Goal: Find contact information: Obtain details needed to contact an individual or organization

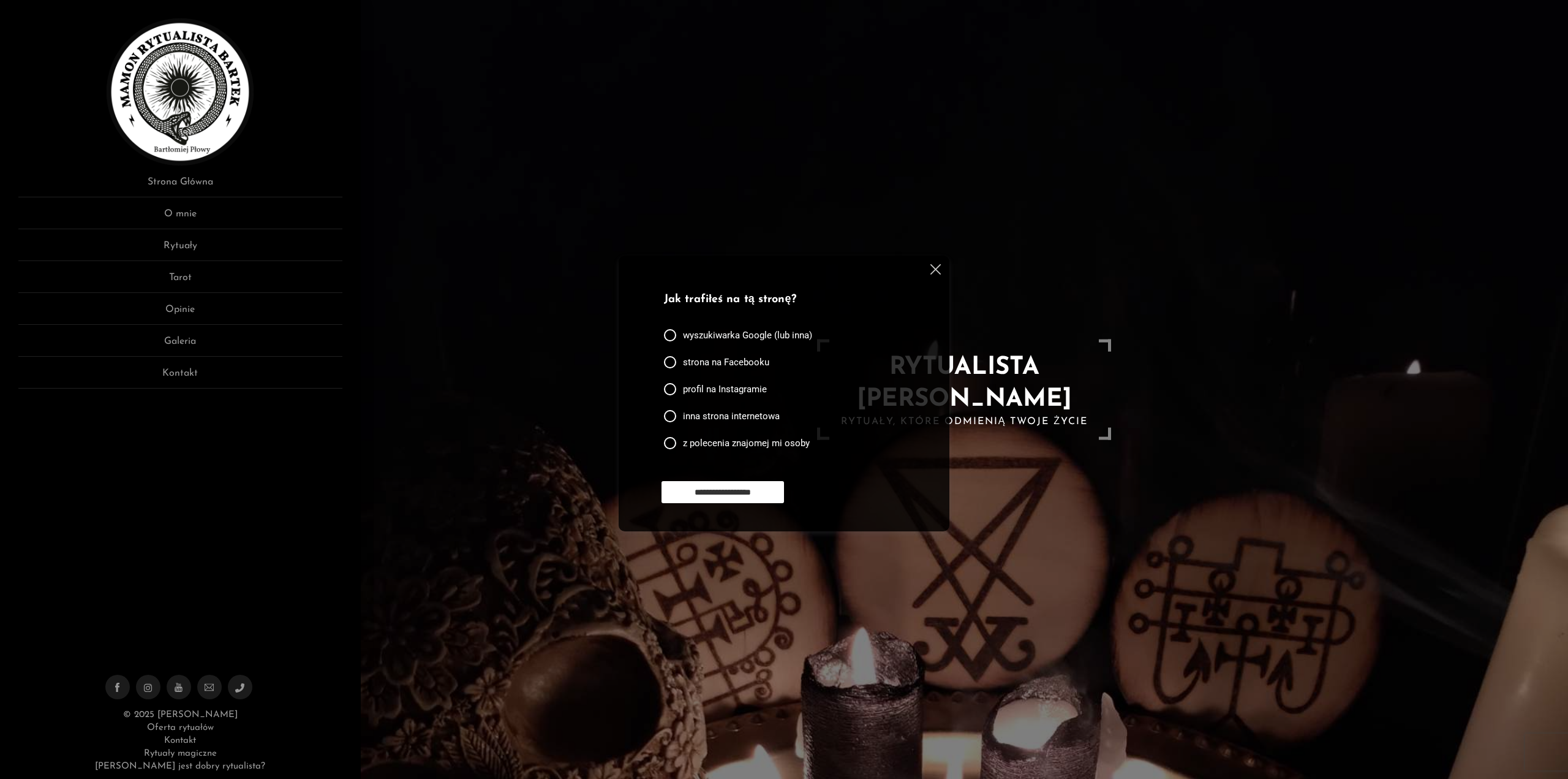
click at [937, 271] on img at bounding box center [936, 269] width 10 height 10
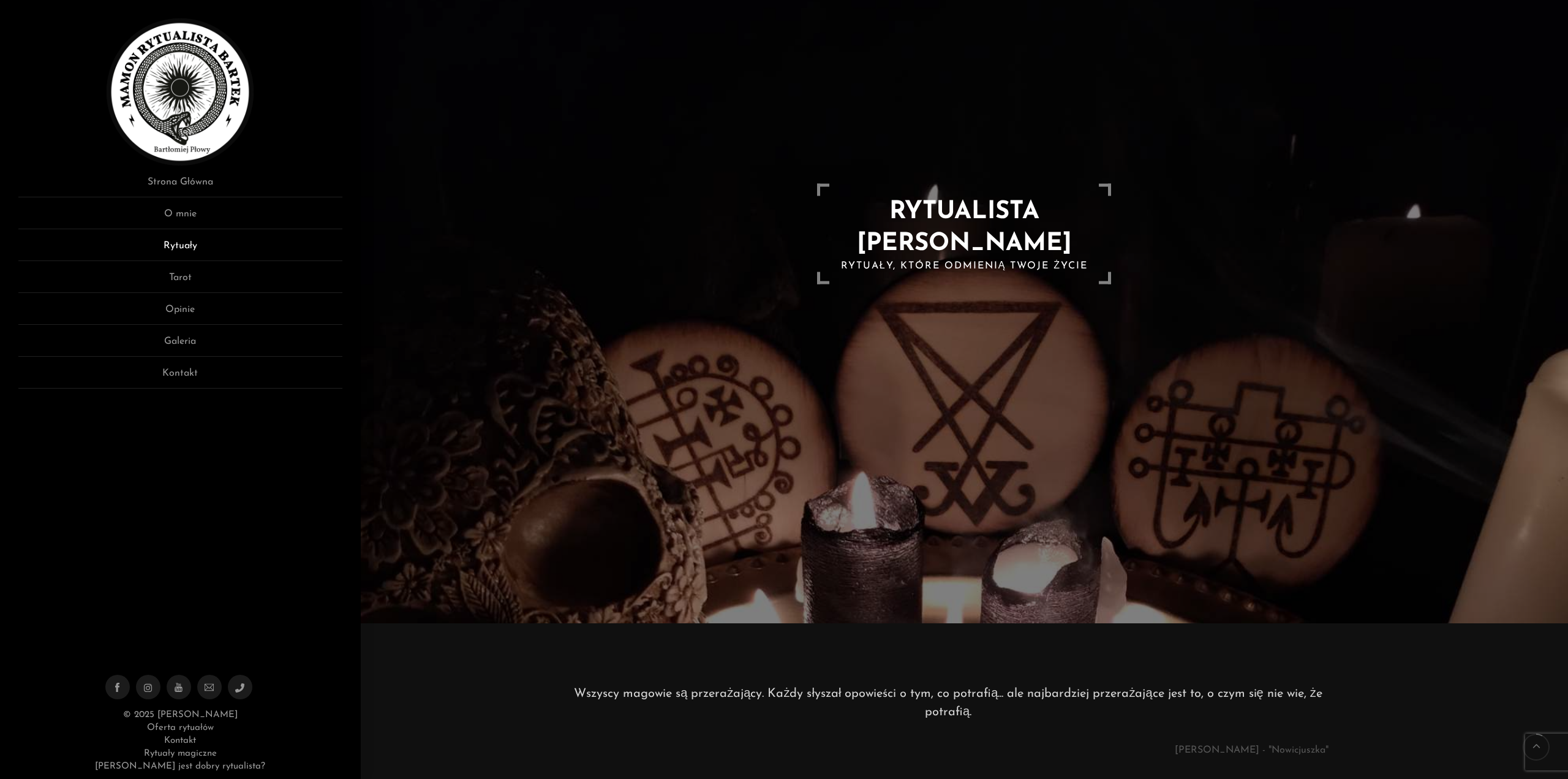
scroll to position [122, 0]
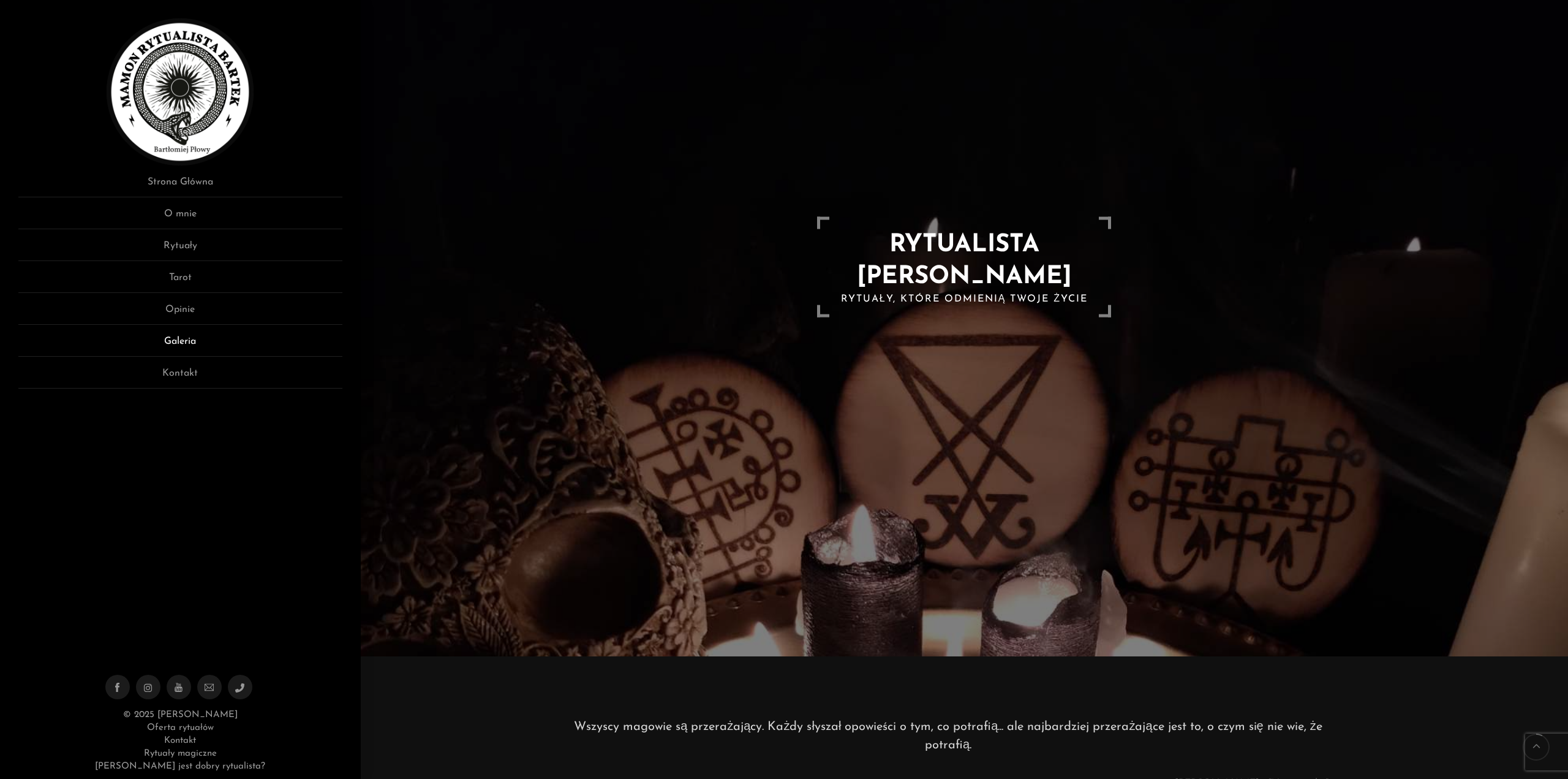
click at [185, 343] on link "Galeria" at bounding box center [180, 345] width 324 height 23
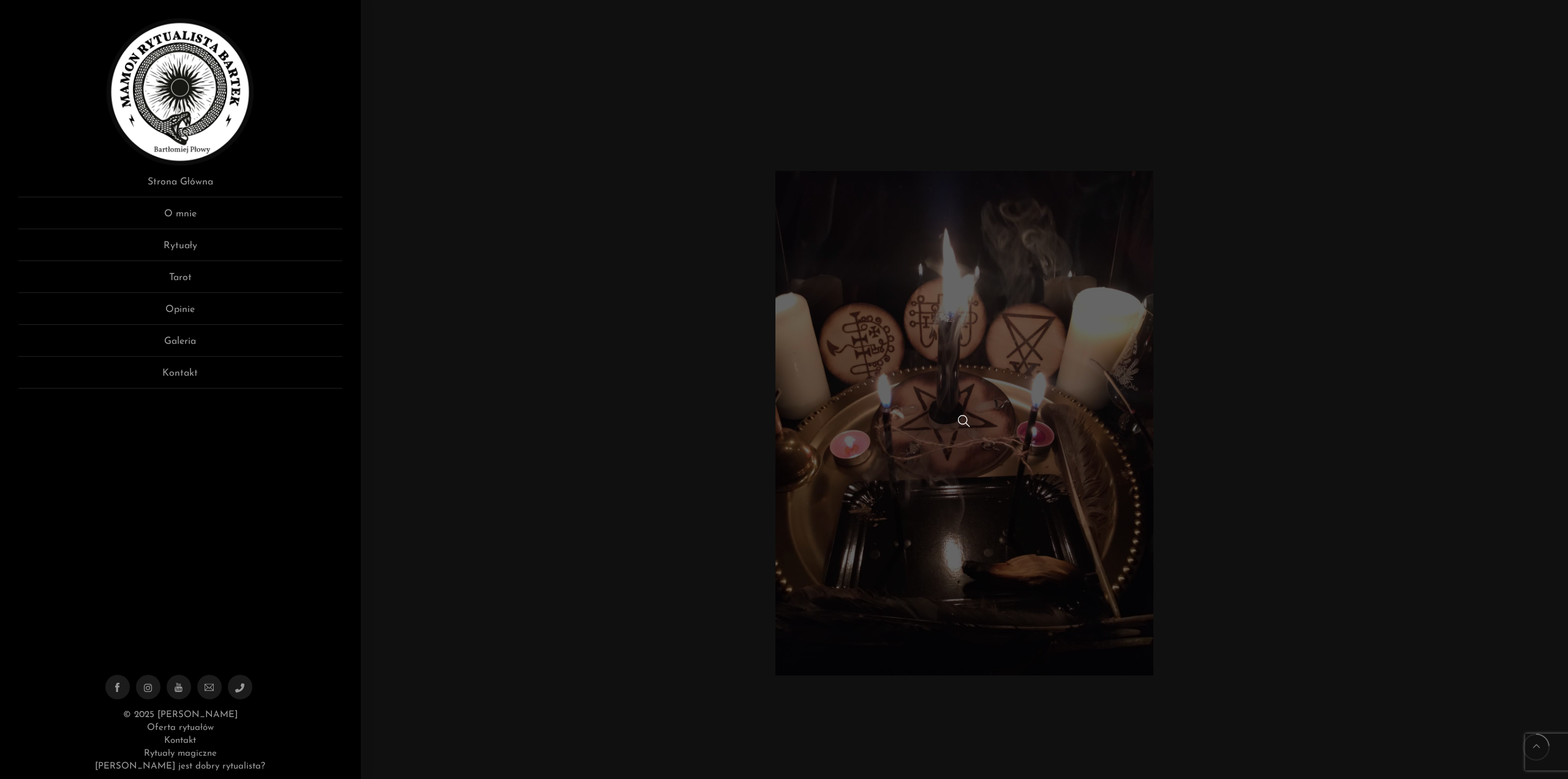
scroll to position [1838, 0]
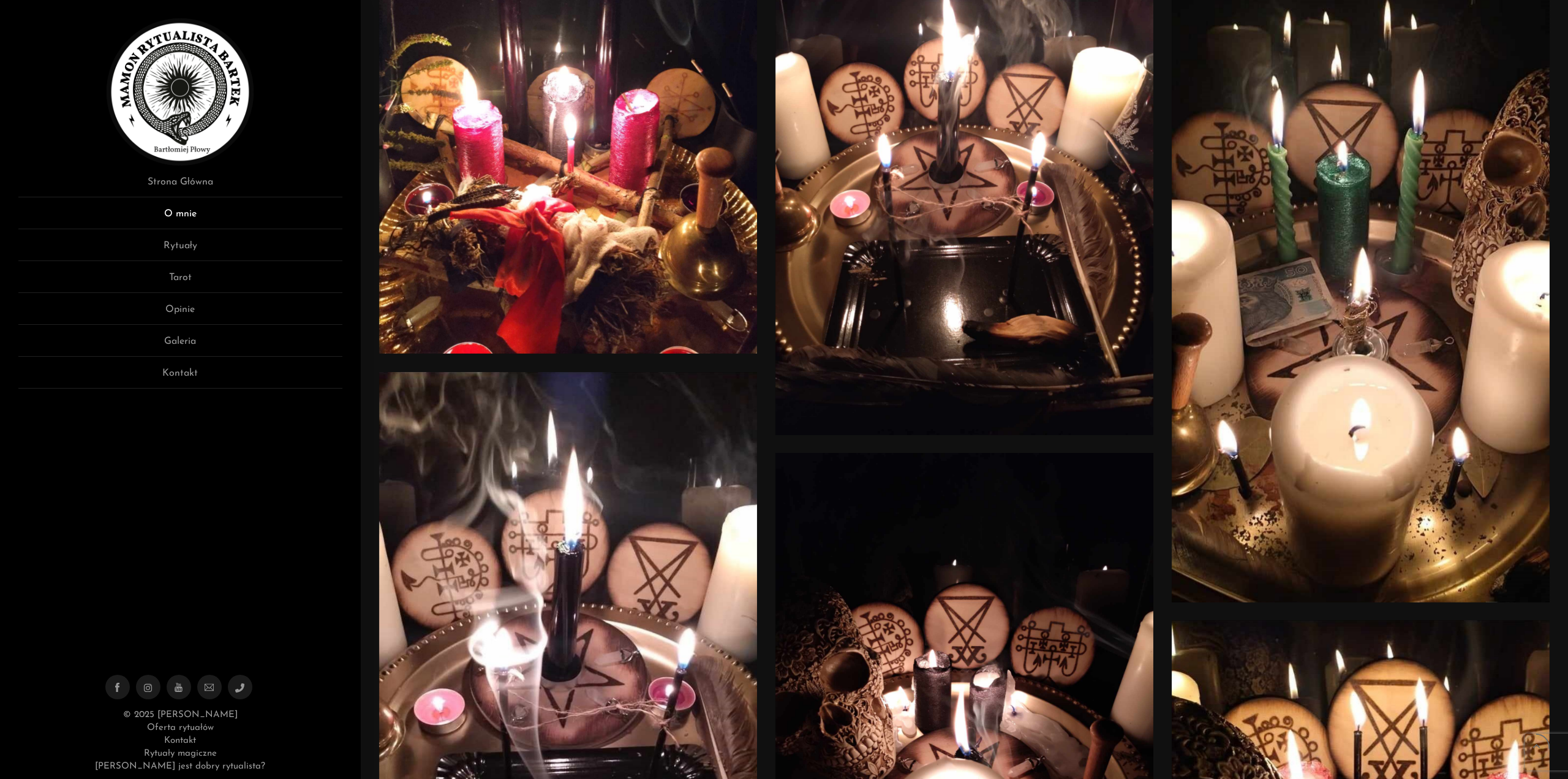
click at [195, 211] on link "O mnie" at bounding box center [180, 217] width 324 height 23
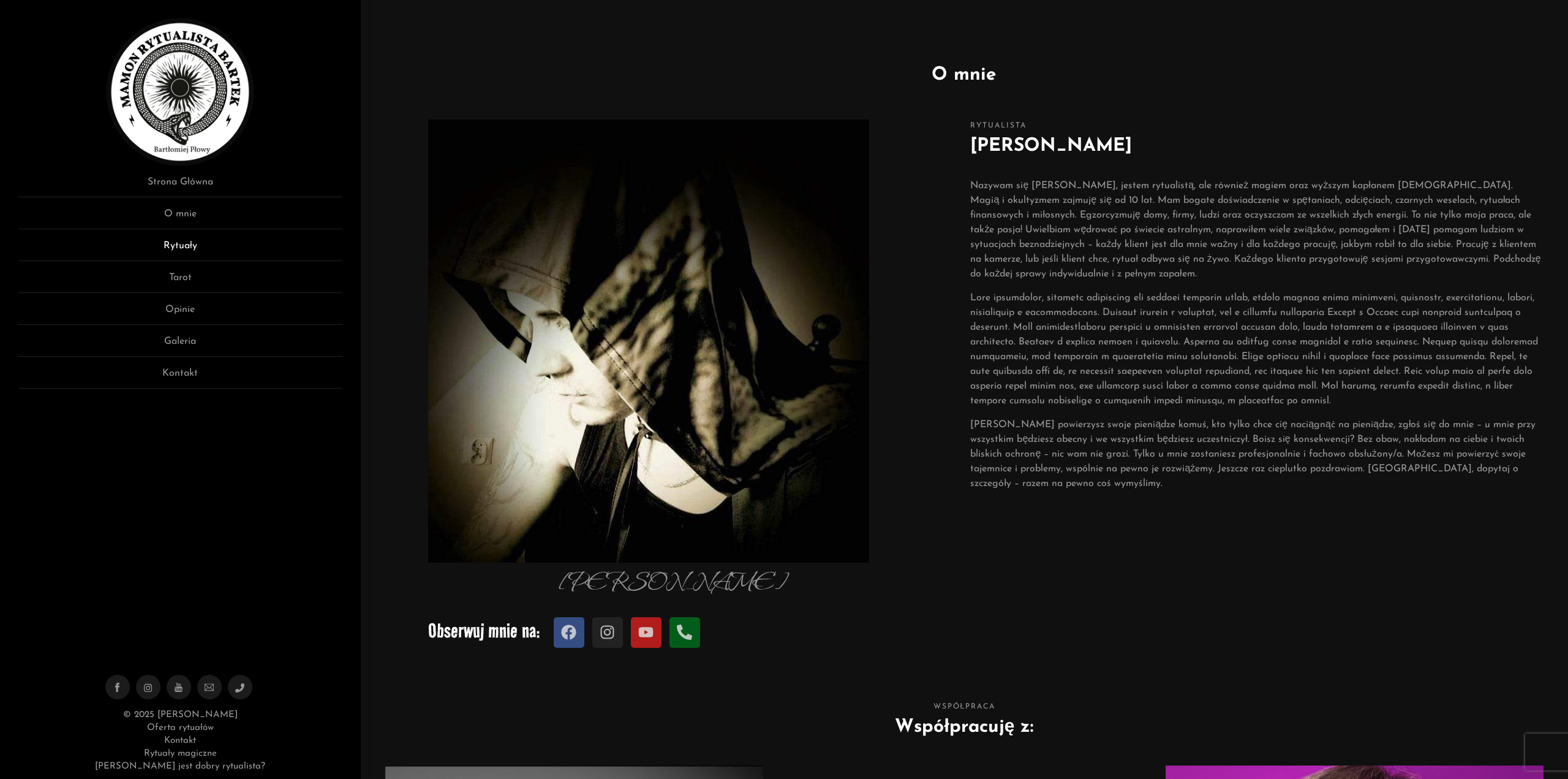
click at [185, 245] on link "Rytuały" at bounding box center [180, 249] width 324 height 23
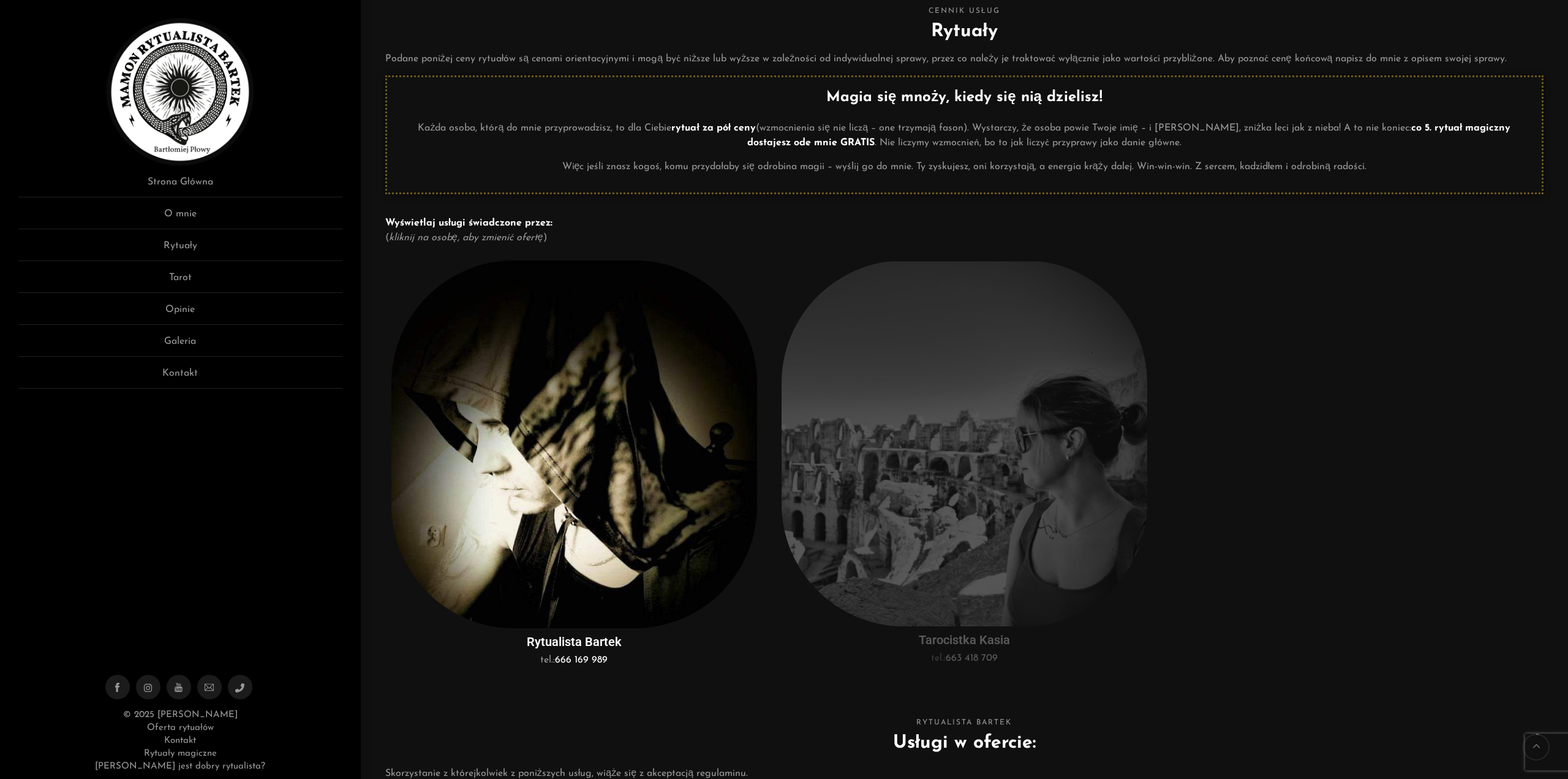
scroll to position [62, 0]
click at [621, 445] on img at bounding box center [574, 446] width 366 height 368
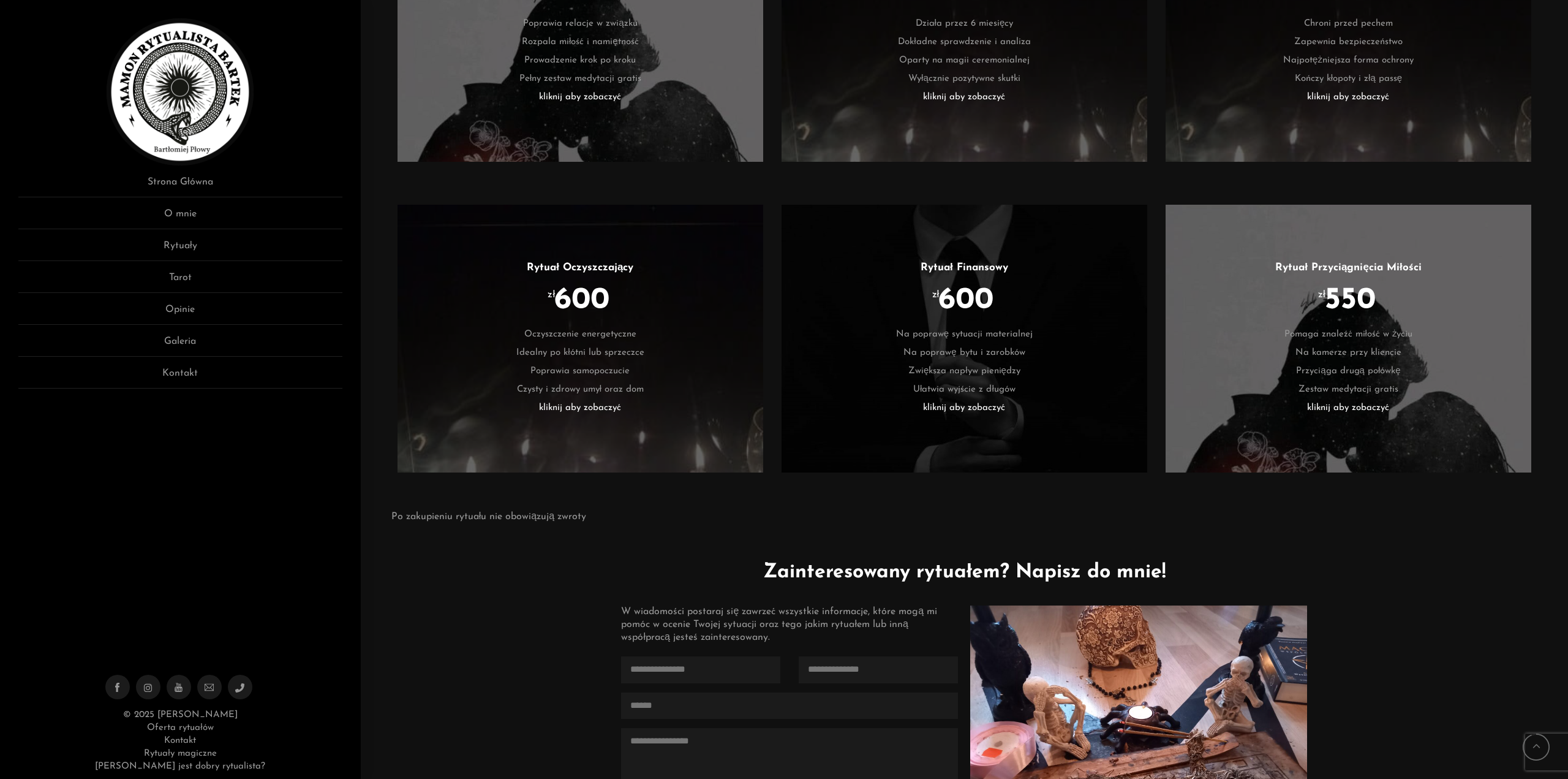
scroll to position [2635, 0]
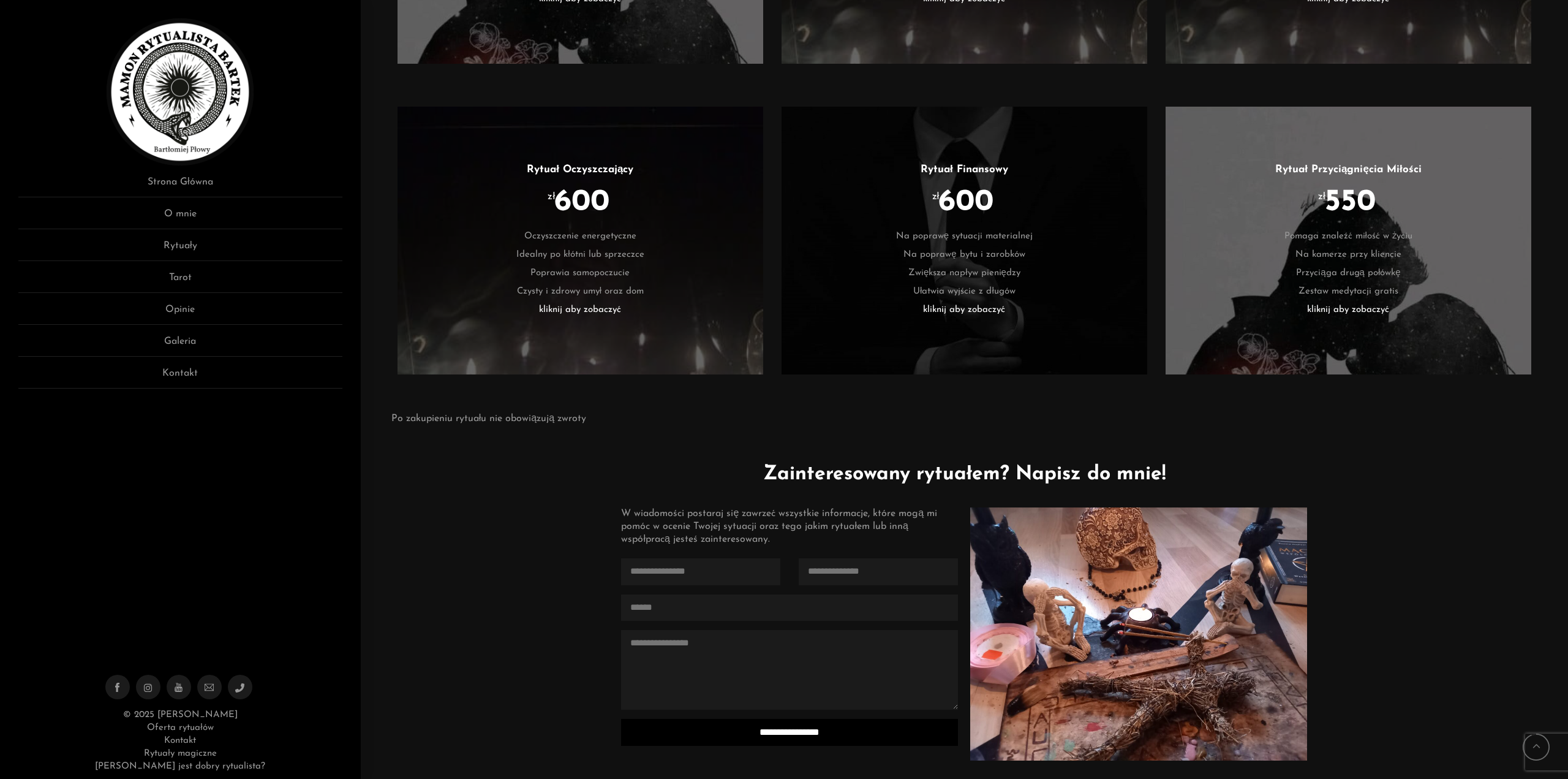
click at [932, 255] on li "Na poprawę bytu i zarobków" at bounding box center [965, 254] width 329 height 19
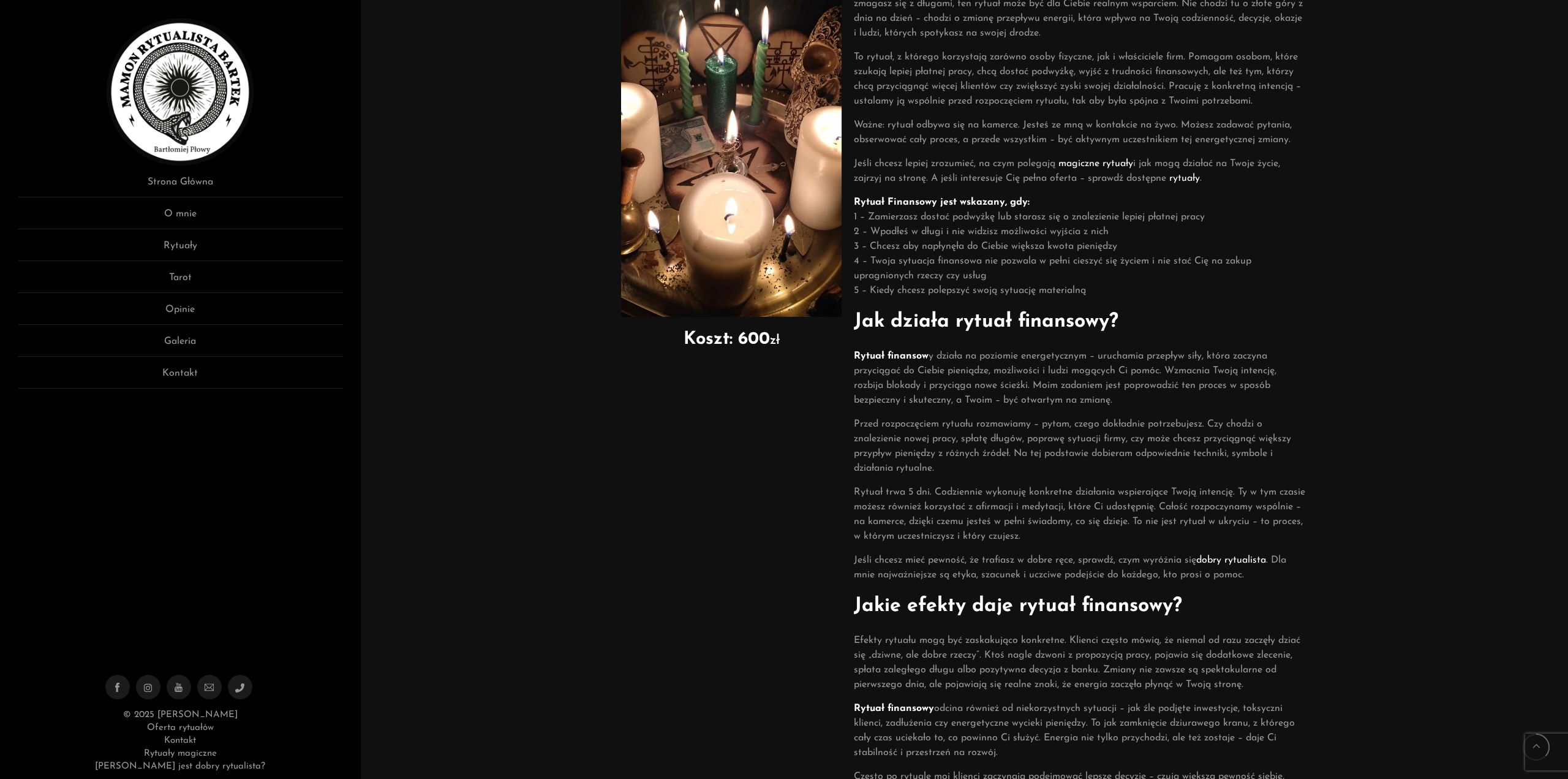
scroll to position [266, 0]
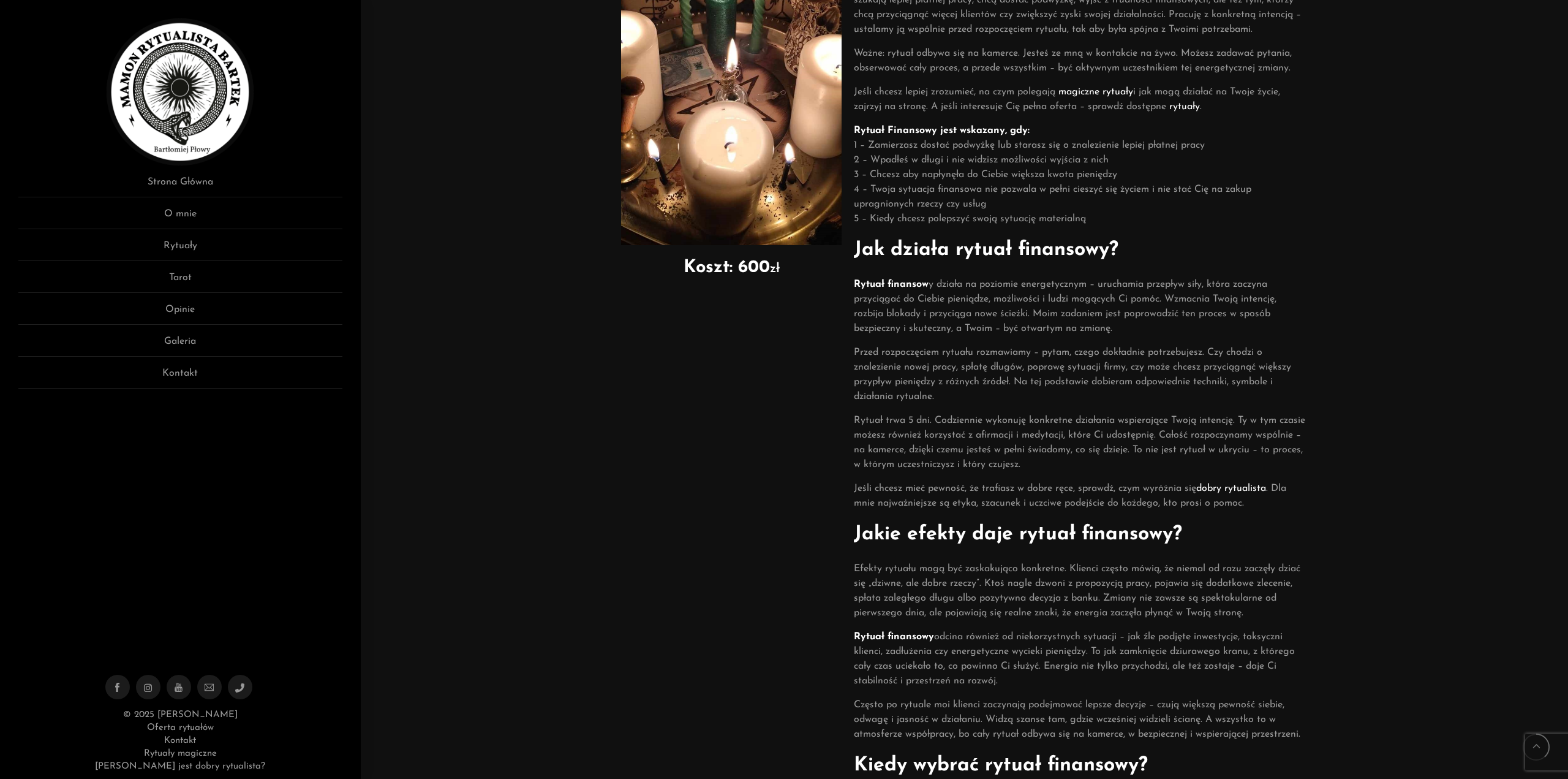
drag, startPoint x: 460, startPoint y: 676, endPoint x: 780, endPoint y: 445, distance: 394.7
click at [780, 445] on div "Koszt: 600 zł" at bounding box center [731, 437] width 233 height 1180
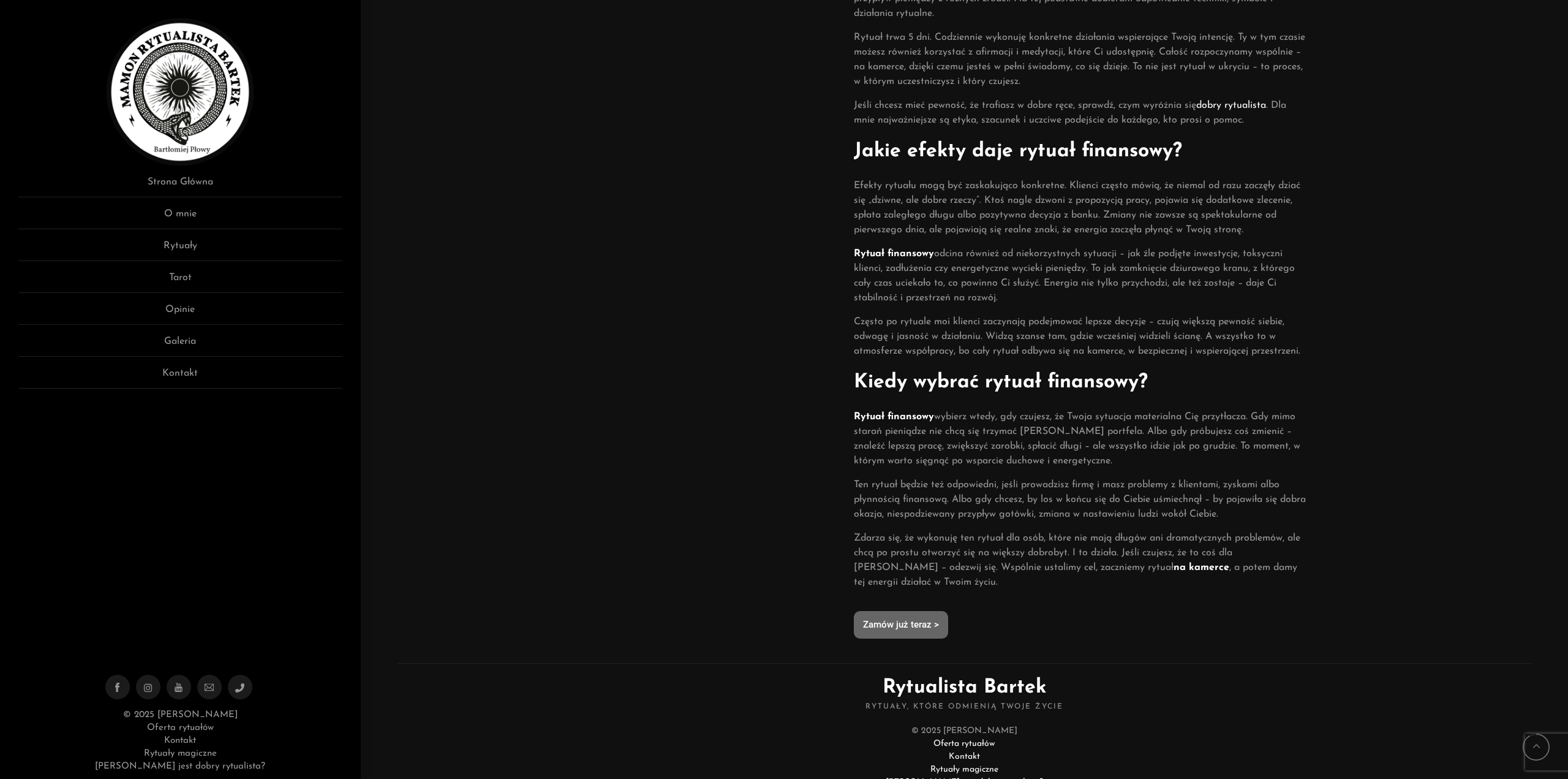
scroll to position [695, 0]
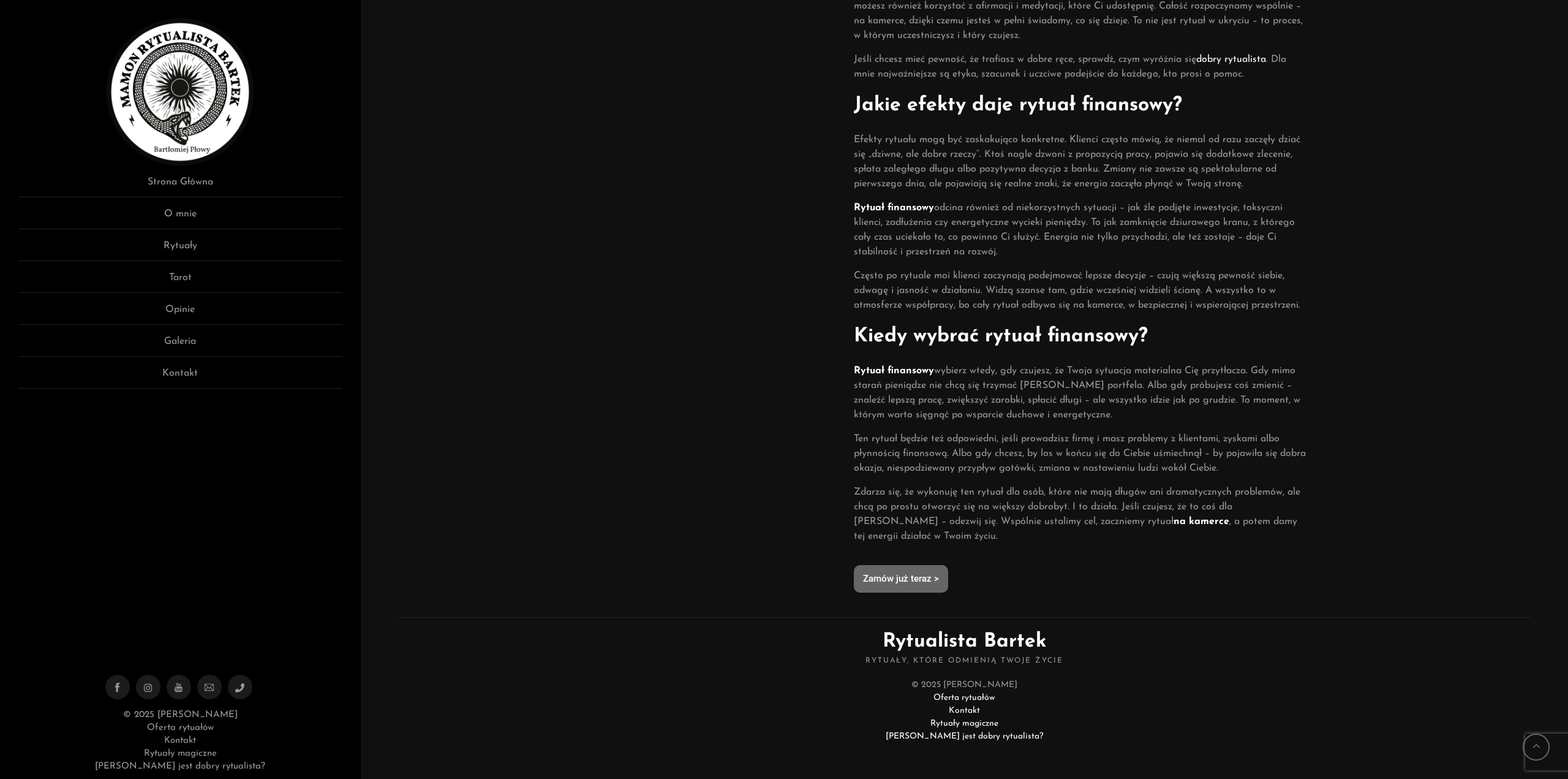
click at [962, 709] on link "Kontakt" at bounding box center [964, 710] width 31 height 9
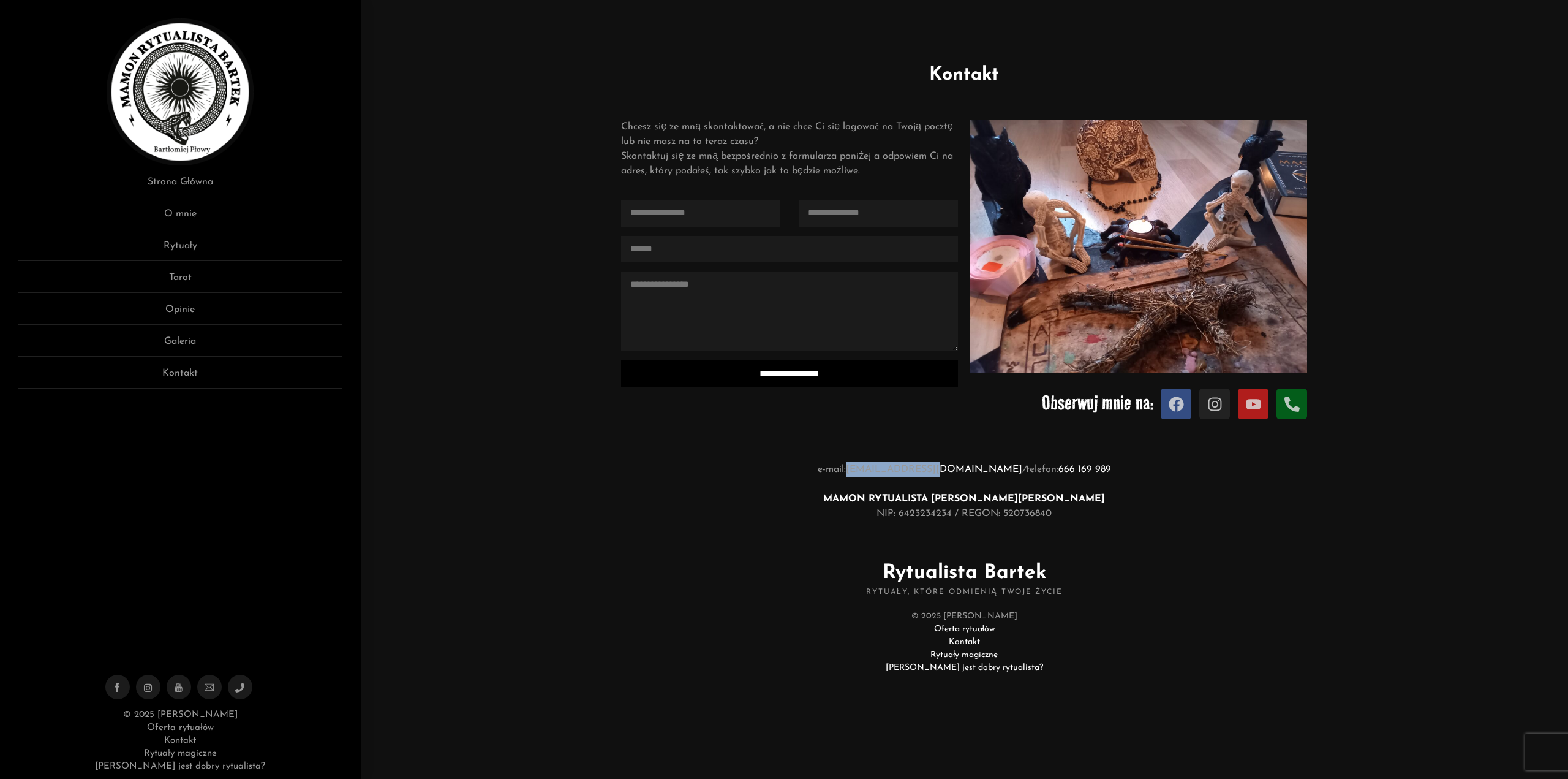
drag, startPoint x: 946, startPoint y: 449, endPoint x: 863, endPoint y: 452, distance: 83.1
click at [863, 452] on section "e-mail: malagmusmalachit@gmail.com / telefon: 666 169 989 MAMON RYTUALISTA BART…" at bounding box center [964, 483] width 1170 height 105
copy link "malagmusmalachit"
click at [170, 311] on link "Opinie" at bounding box center [180, 313] width 324 height 23
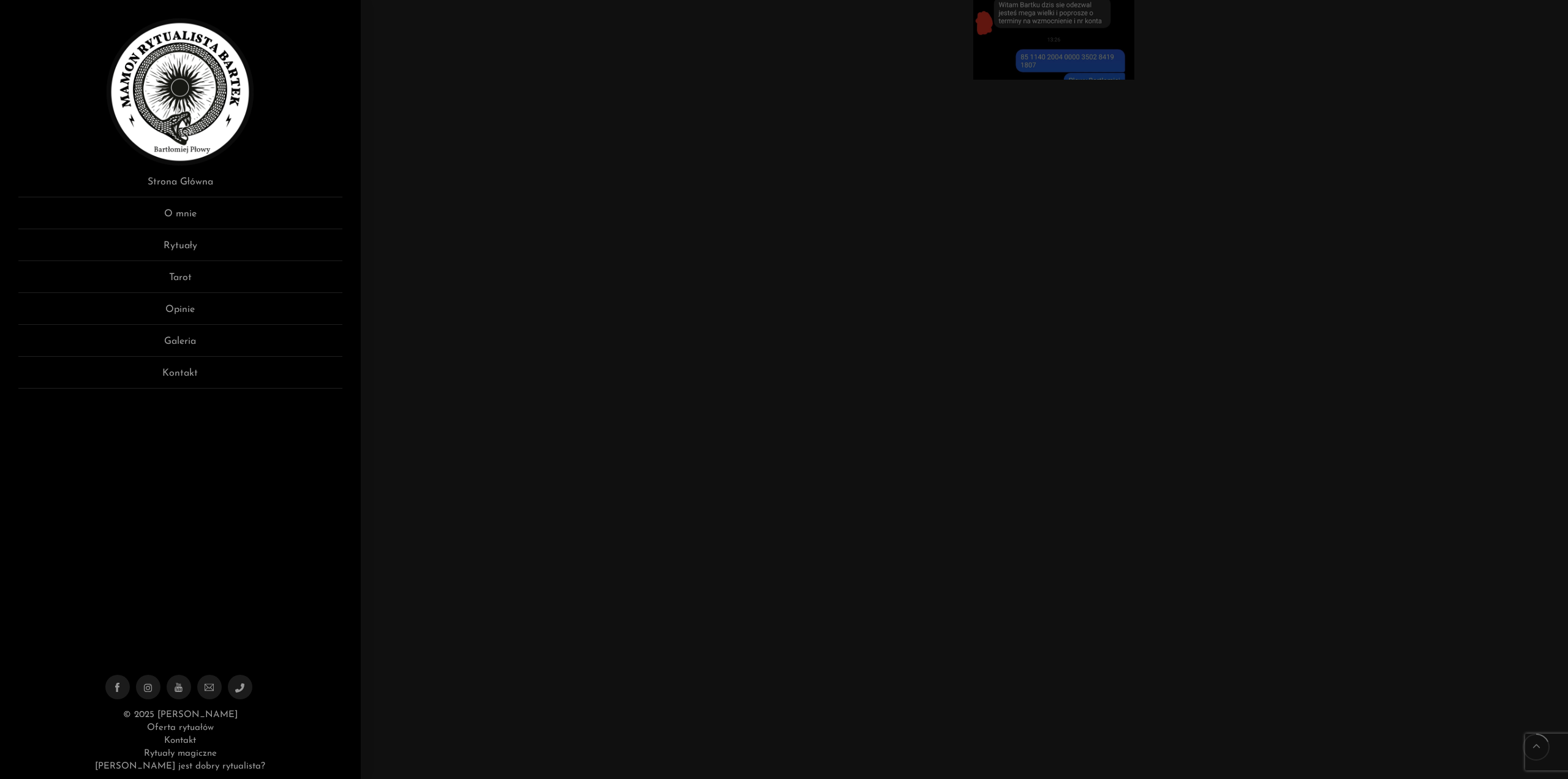
scroll to position [1470, 0]
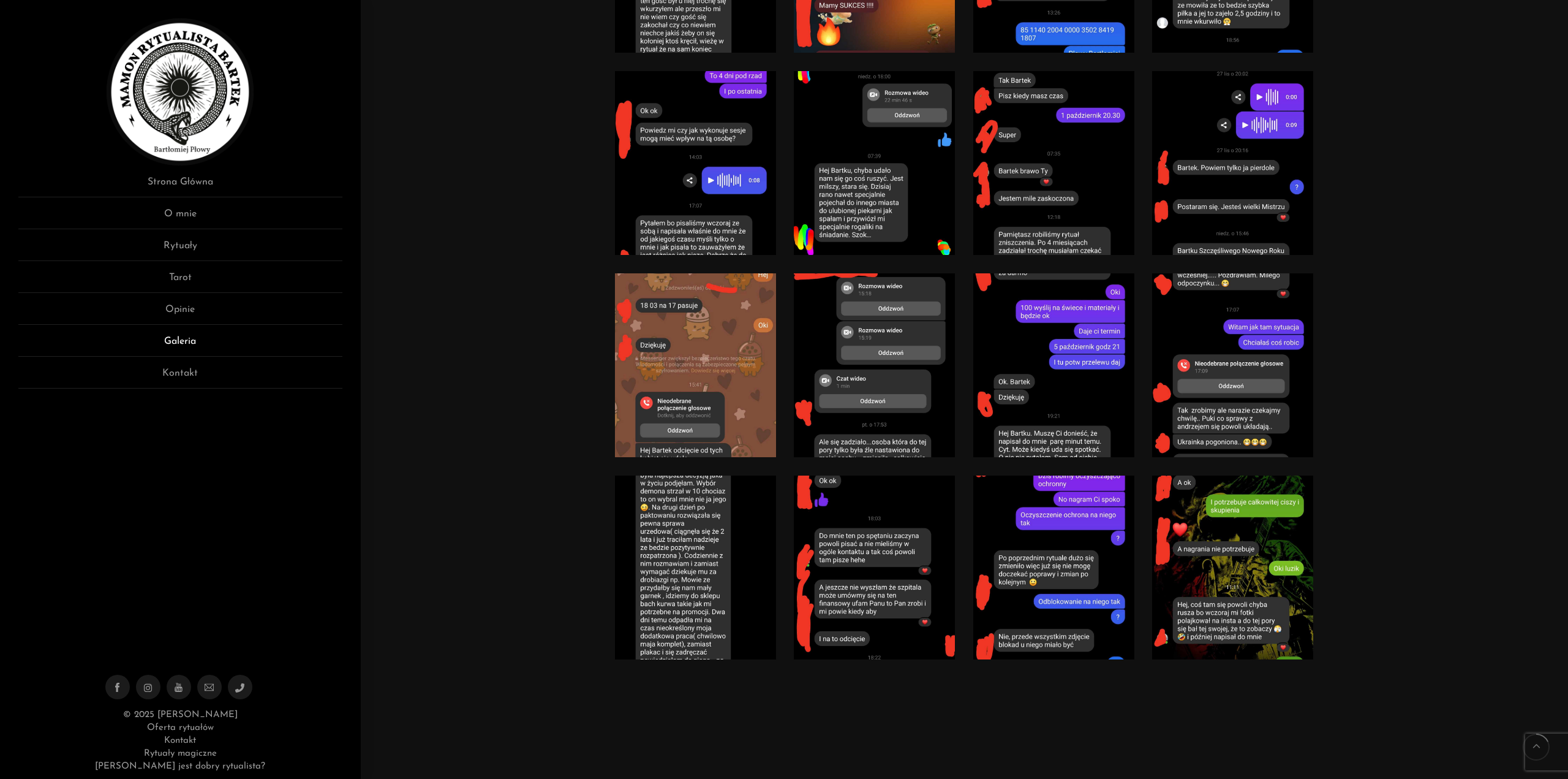
click at [188, 336] on link "Galeria" at bounding box center [180, 345] width 324 height 23
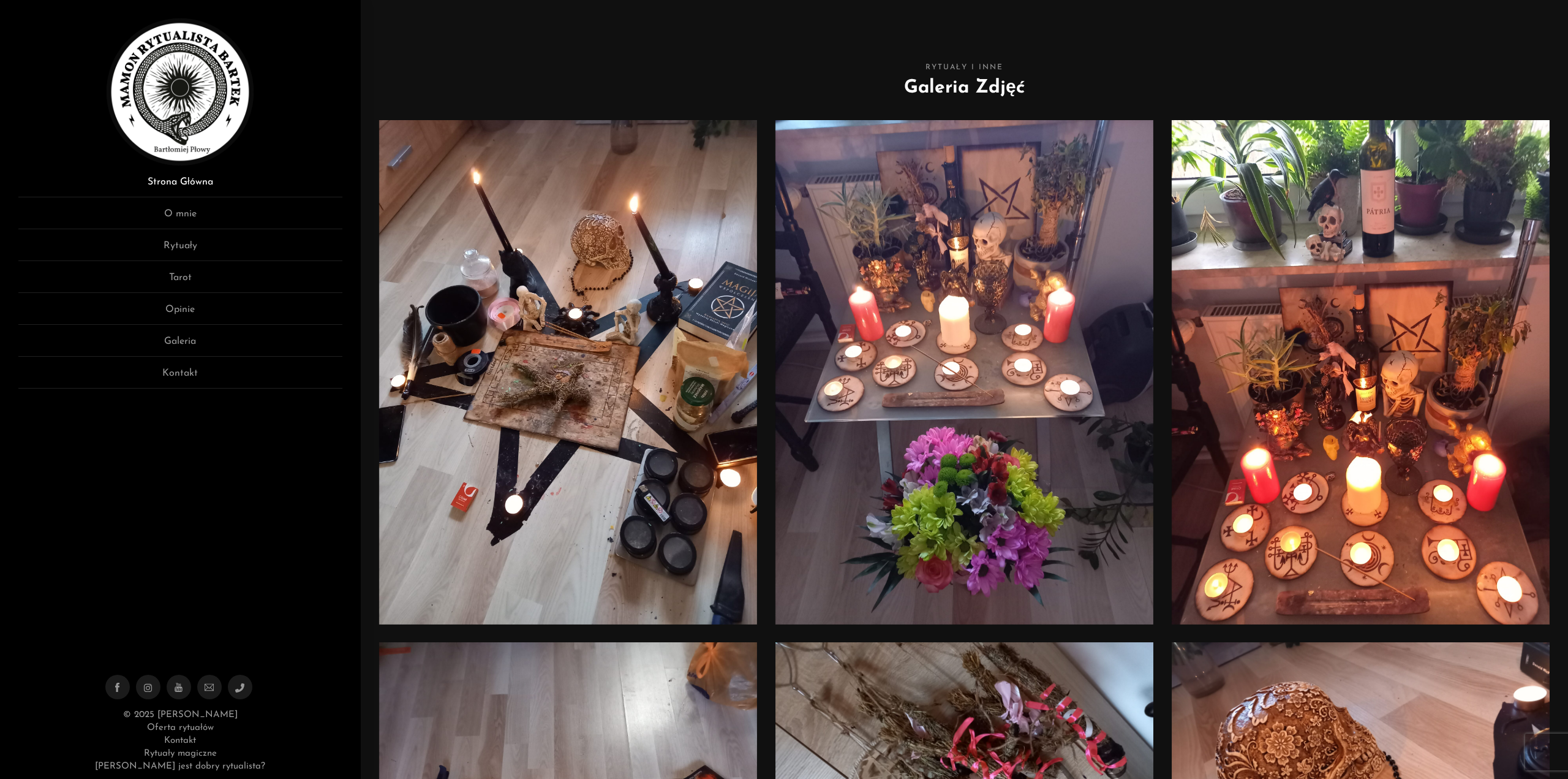
click at [164, 180] on link "Strona Główna" at bounding box center [180, 185] width 324 height 23
